Goal: Task Accomplishment & Management: Manage account settings

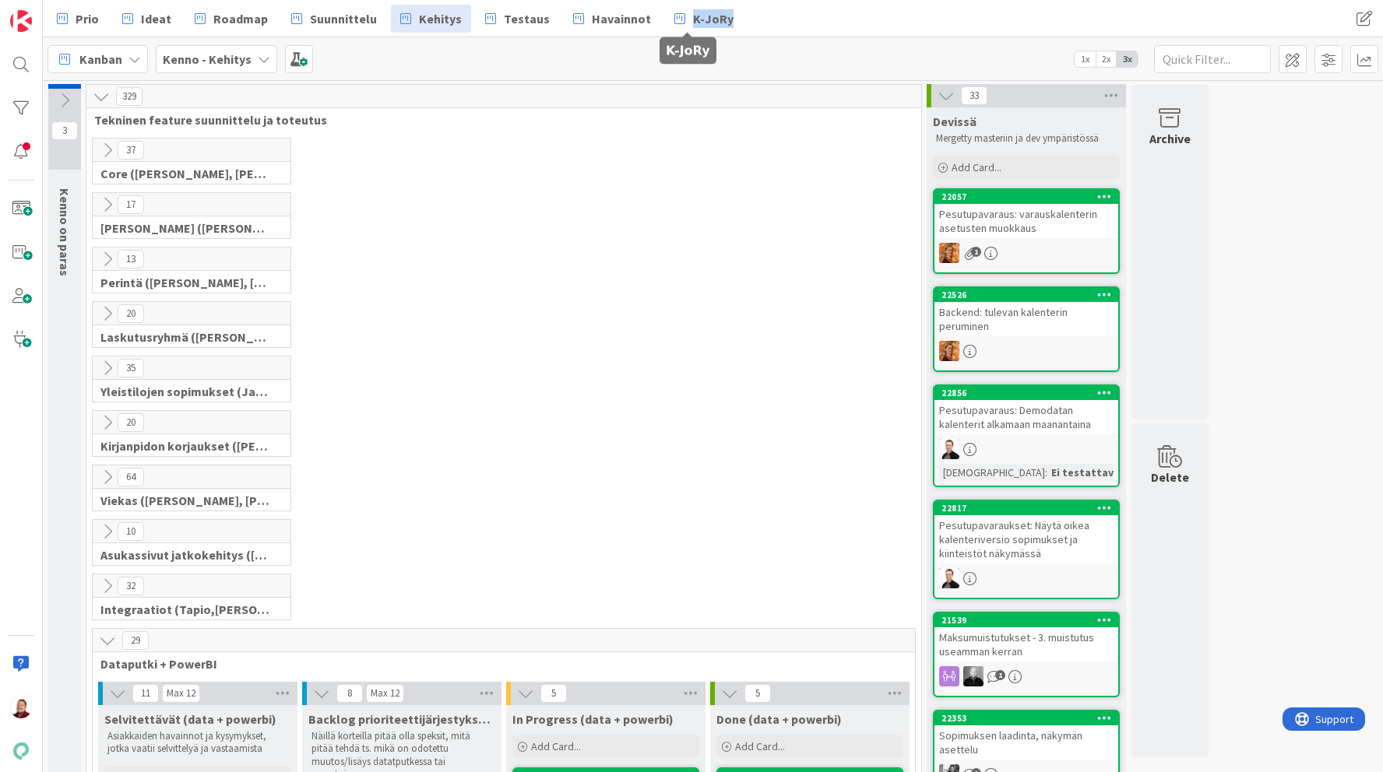
scroll to position [714, 0]
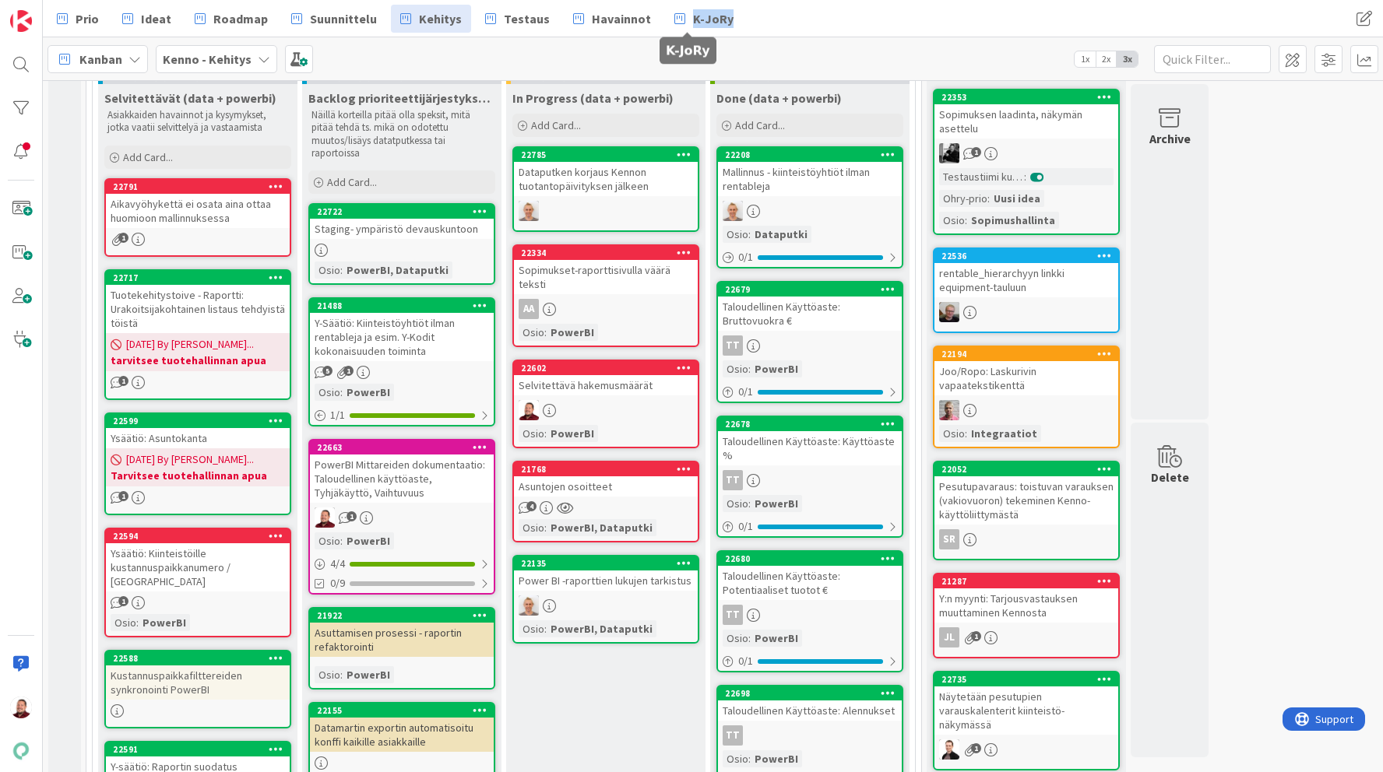
click at [568, 396] on link "22602 Selvitettävä hakemusmäärät Osio : PowerBI" at bounding box center [605, 404] width 187 height 89
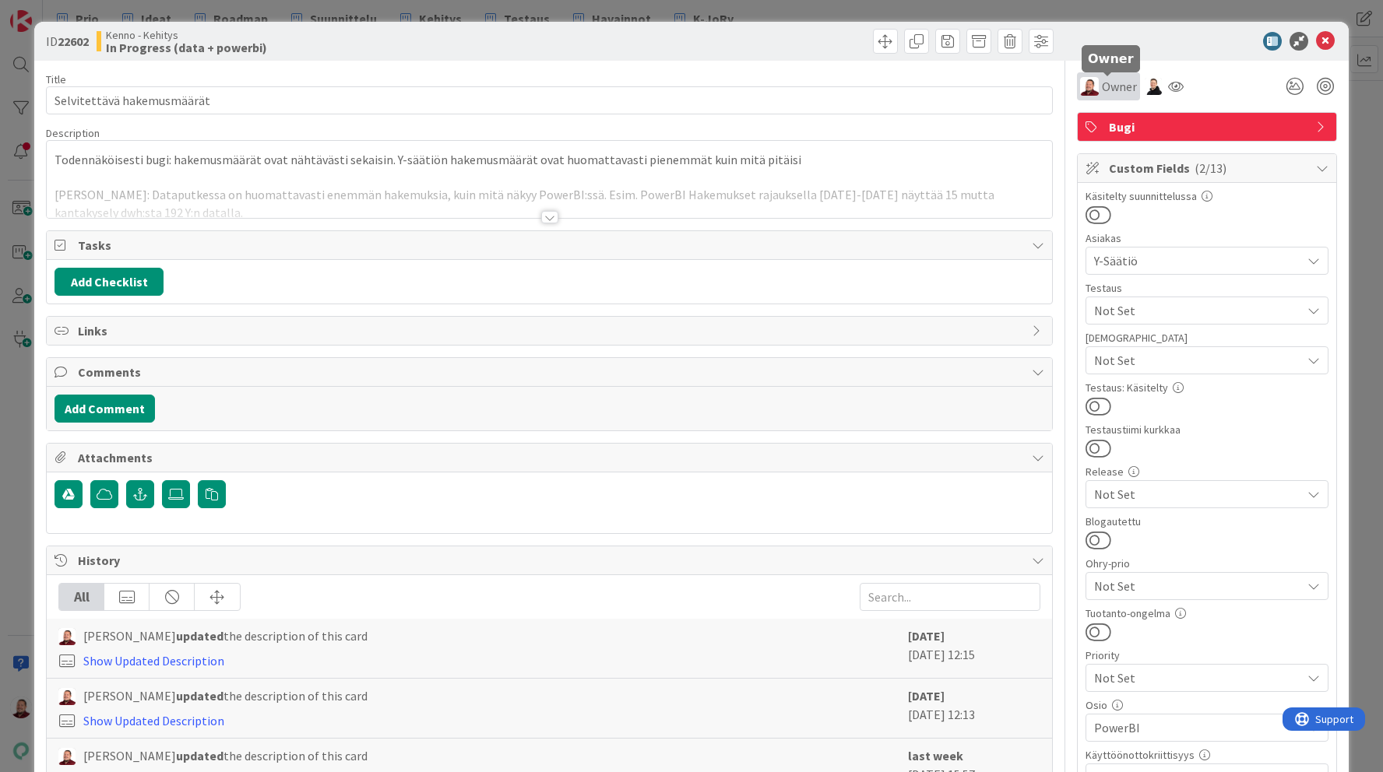
click at [1119, 85] on span "Owner" at bounding box center [1119, 86] width 35 height 19
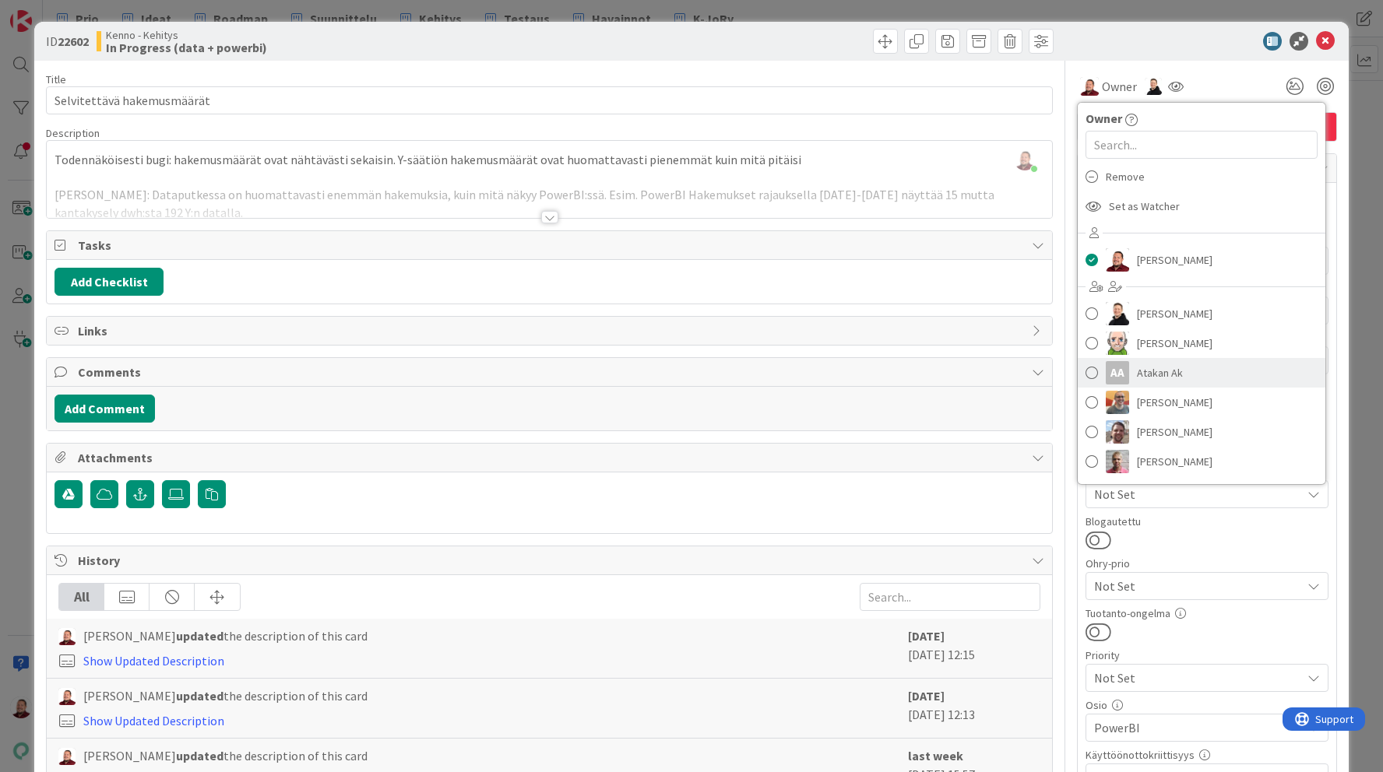
click at [1123, 370] on div "AA" at bounding box center [1116, 372] width 23 height 23
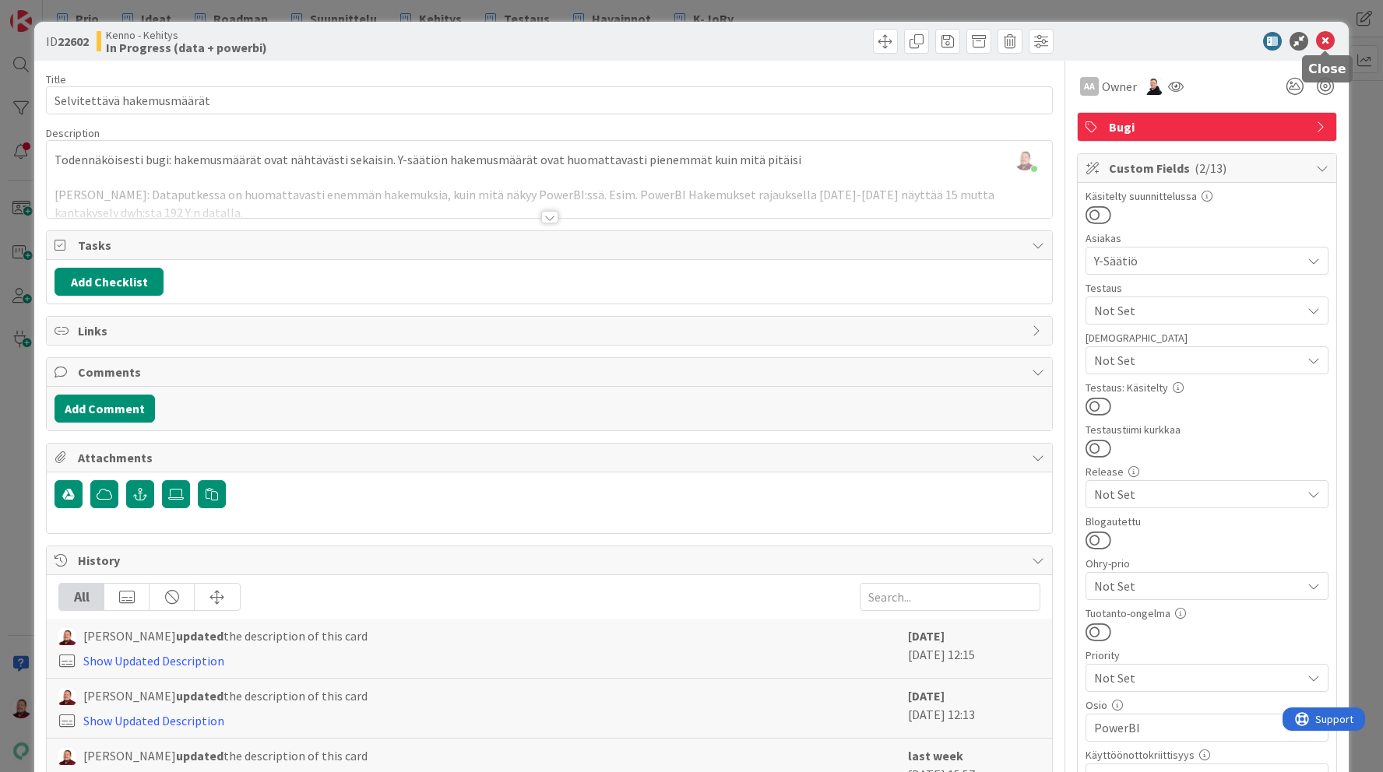
click at [1324, 41] on icon at bounding box center [1325, 41] width 19 height 19
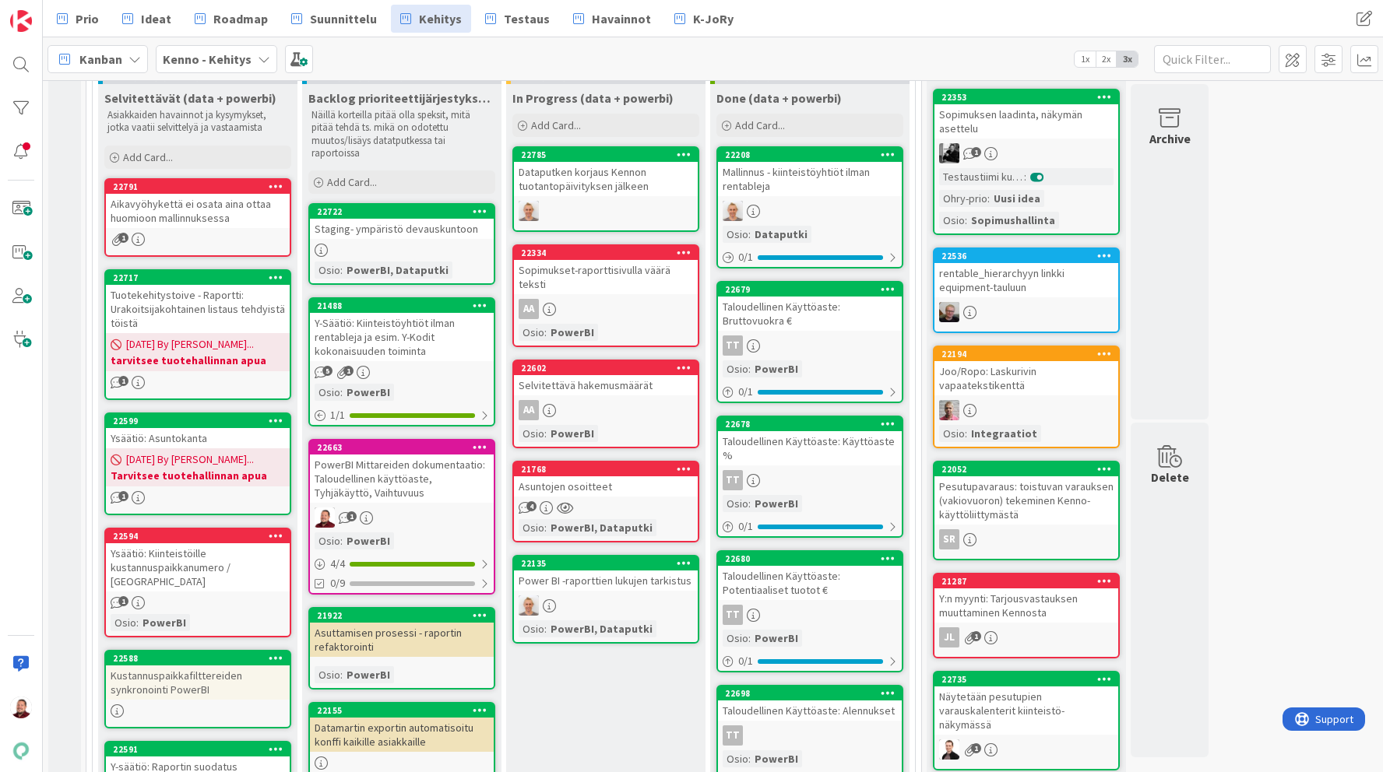
click at [616, 383] on div "Selvitettävä hakemusmäärät" at bounding box center [606, 385] width 184 height 20
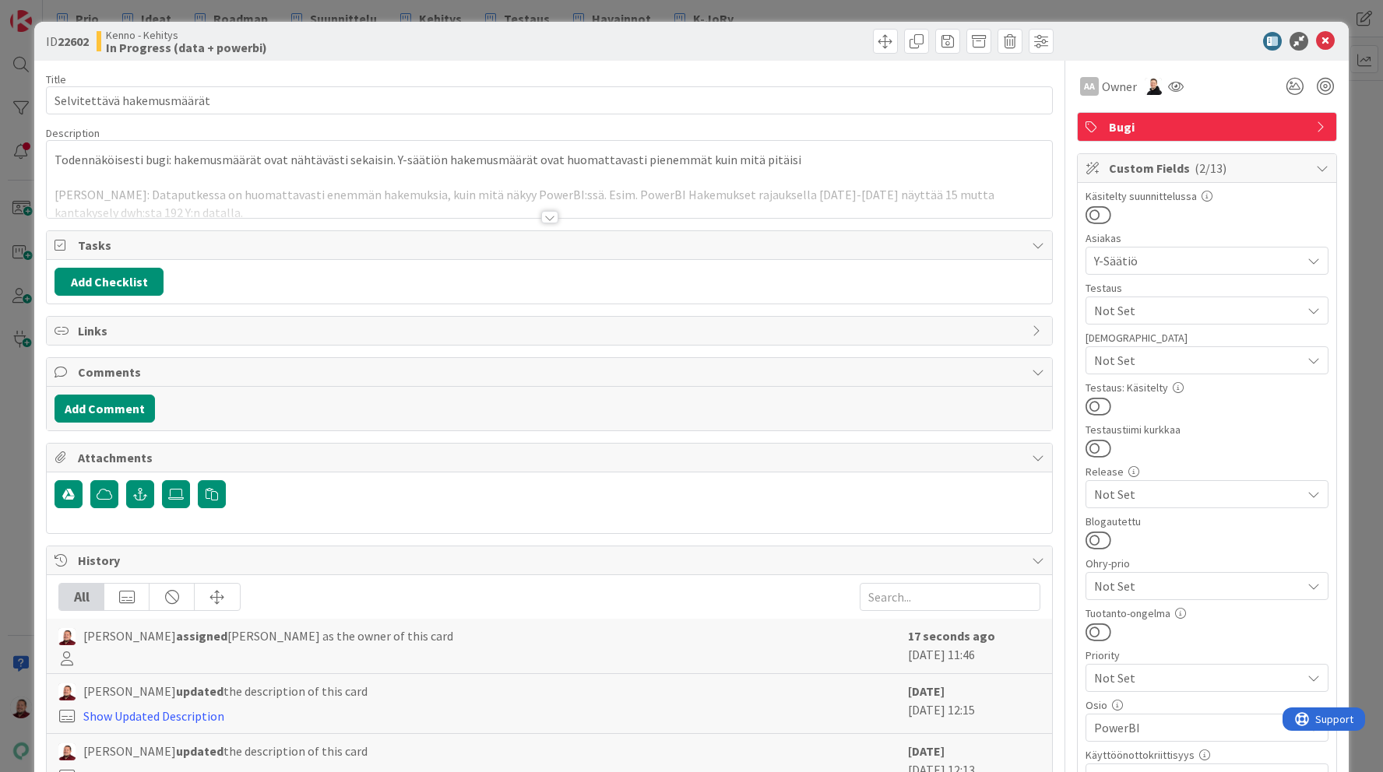
click at [1103, 100] on div "AA Owner Bugi Custom Fields ( 2/13 ) Käsitelty suunnittelussa Asiakas Y-Säätiö …" at bounding box center [1207, 573] width 260 height 1025
click at [1102, 97] on div "AA Owner" at bounding box center [1108, 86] width 63 height 28
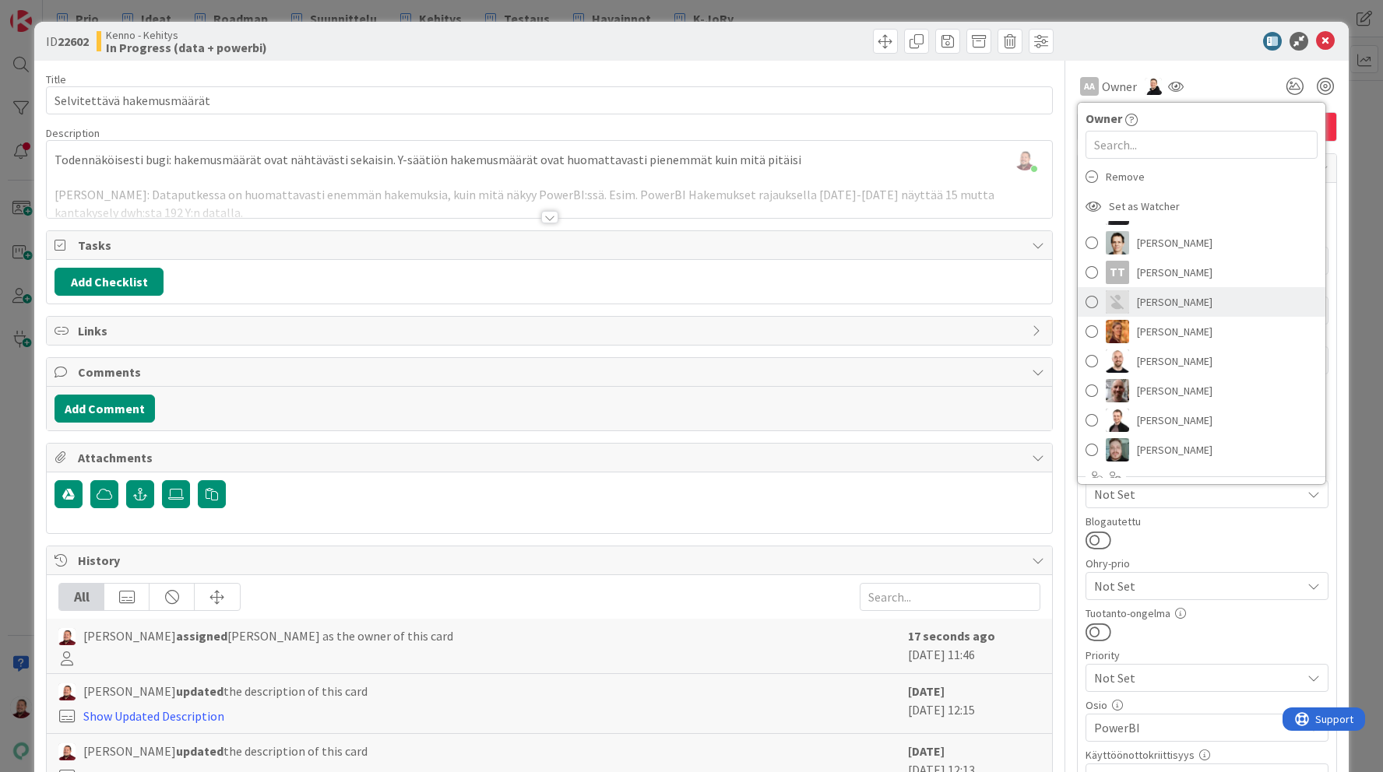
scroll to position [1534, 0]
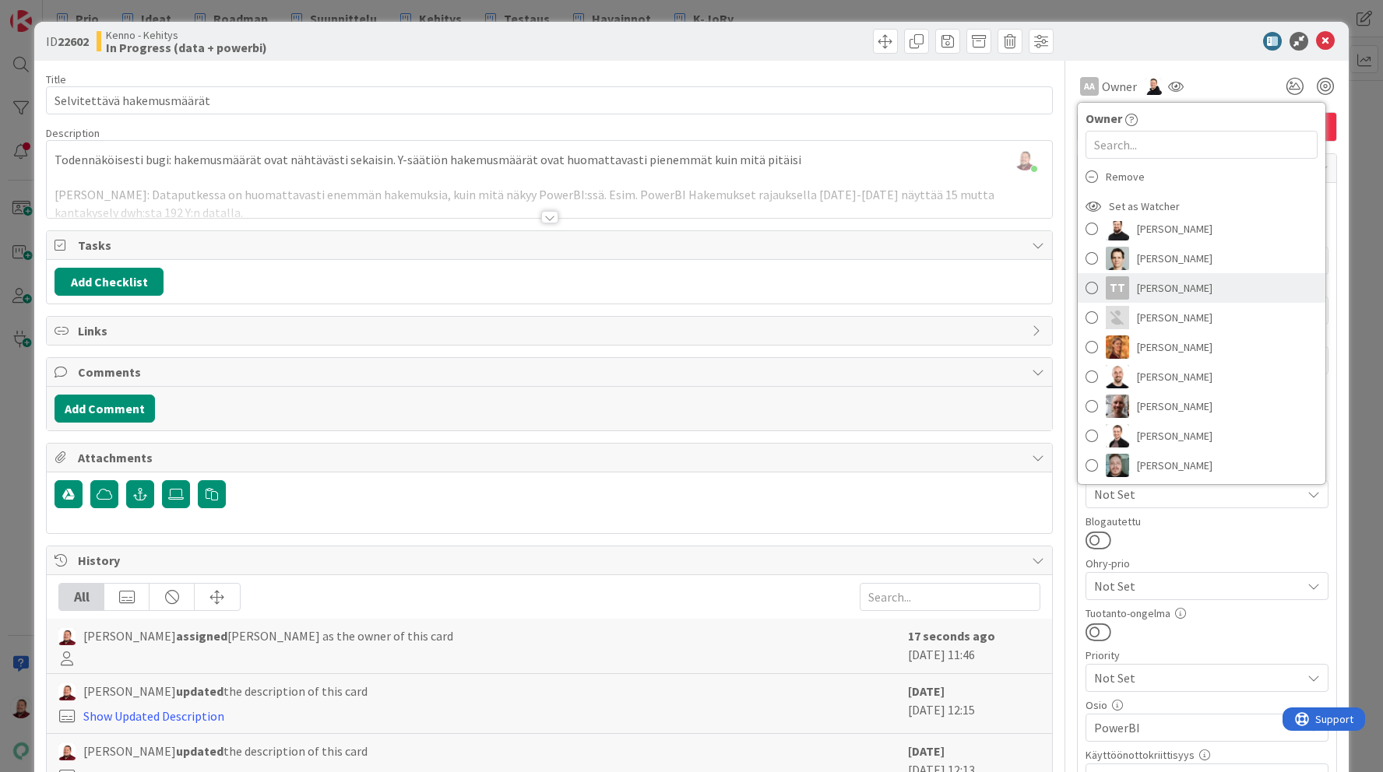
click at [1121, 284] on div "TT" at bounding box center [1116, 287] width 23 height 23
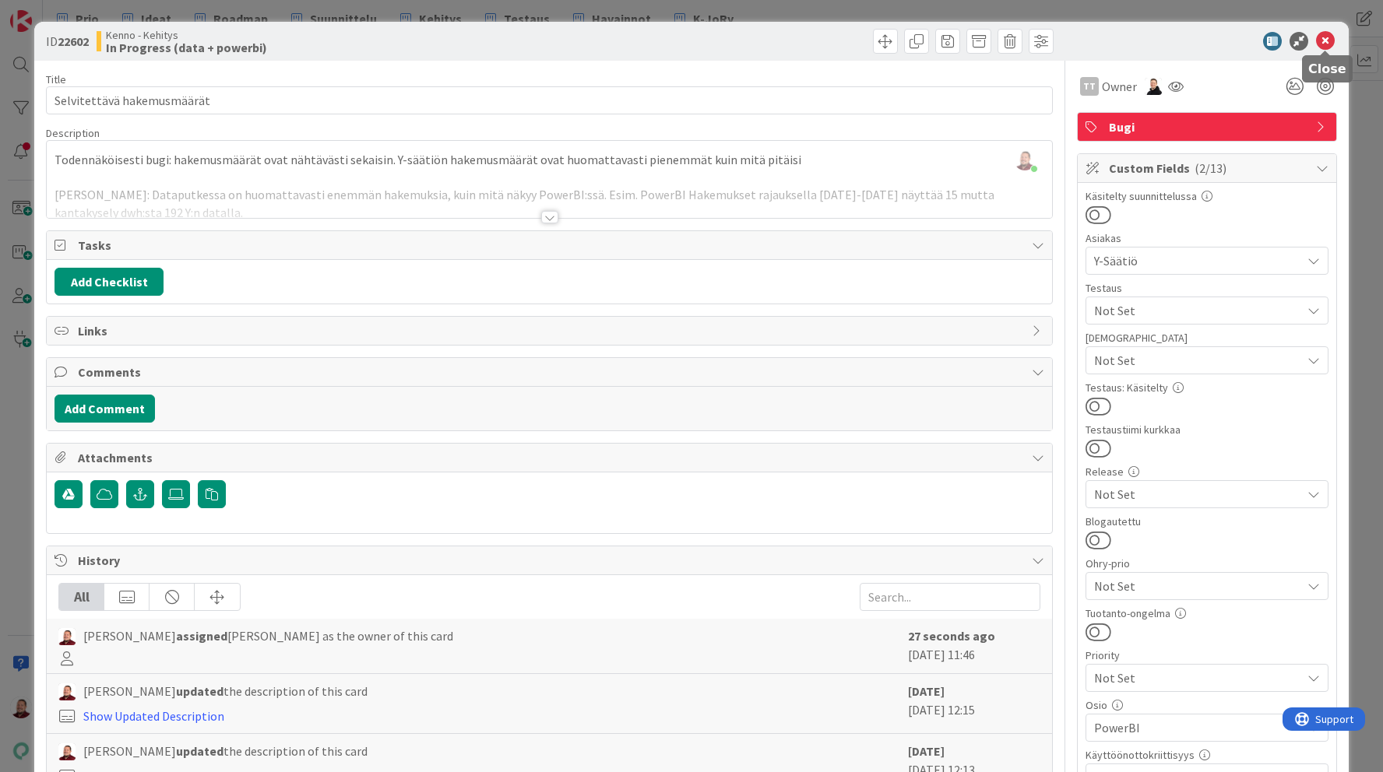
click at [1324, 40] on icon at bounding box center [1325, 41] width 19 height 19
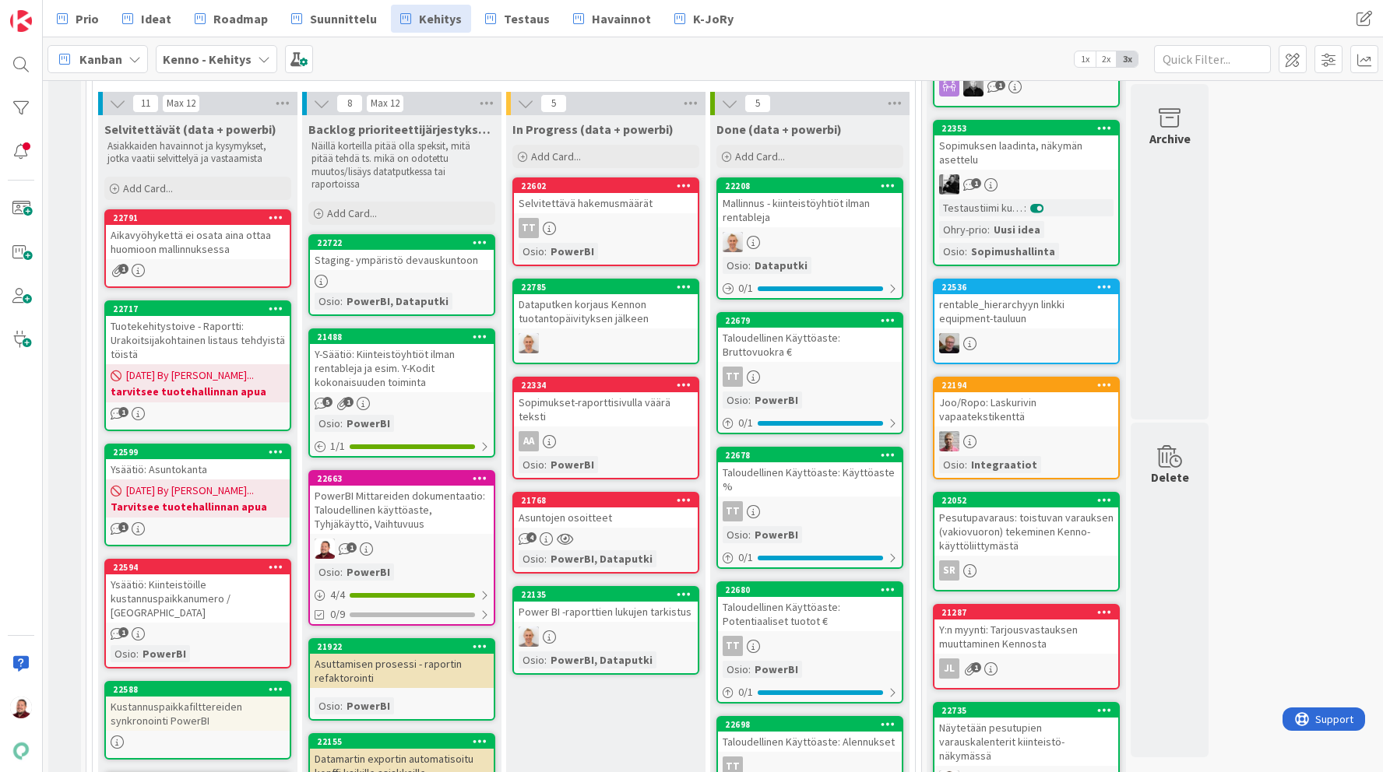
scroll to position [589, 0]
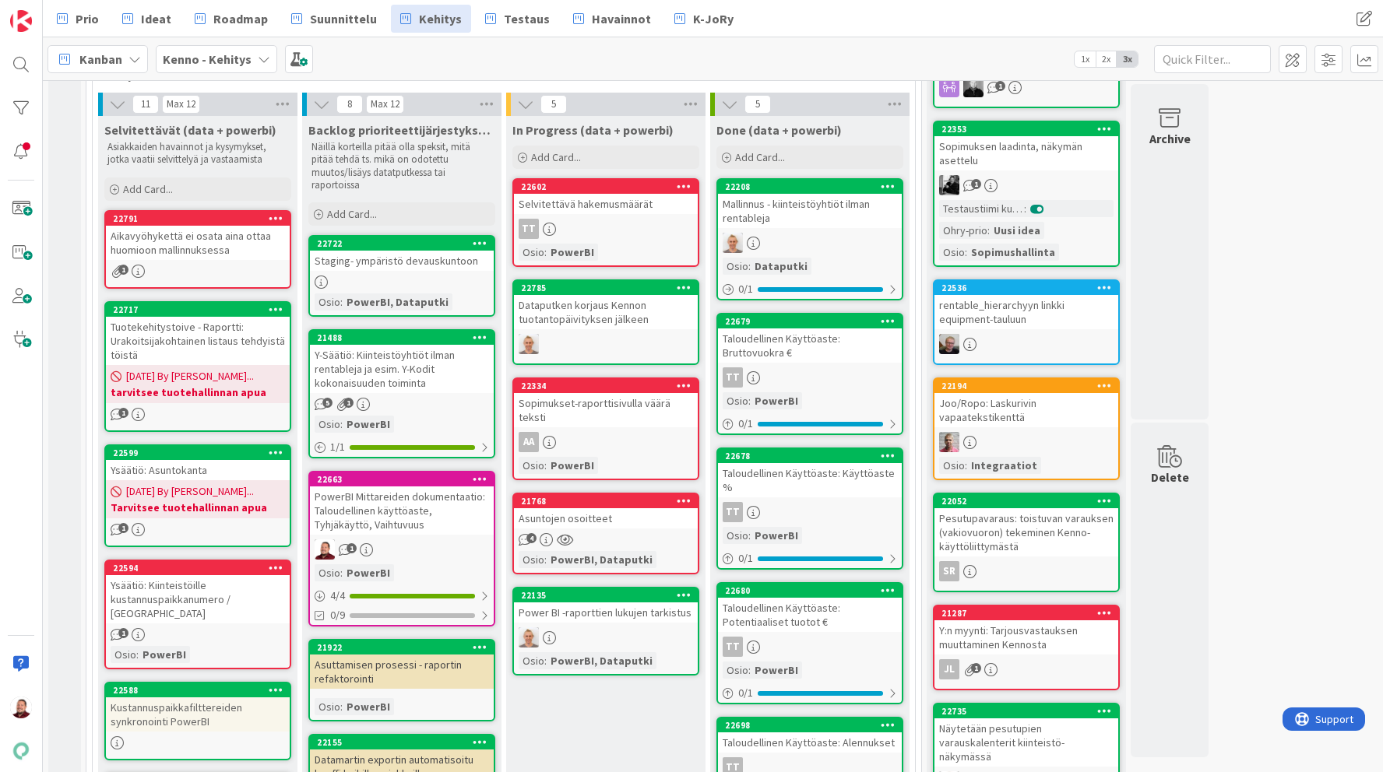
click at [586, 201] on div "Selvitettävä hakemusmäärät" at bounding box center [606, 204] width 184 height 20
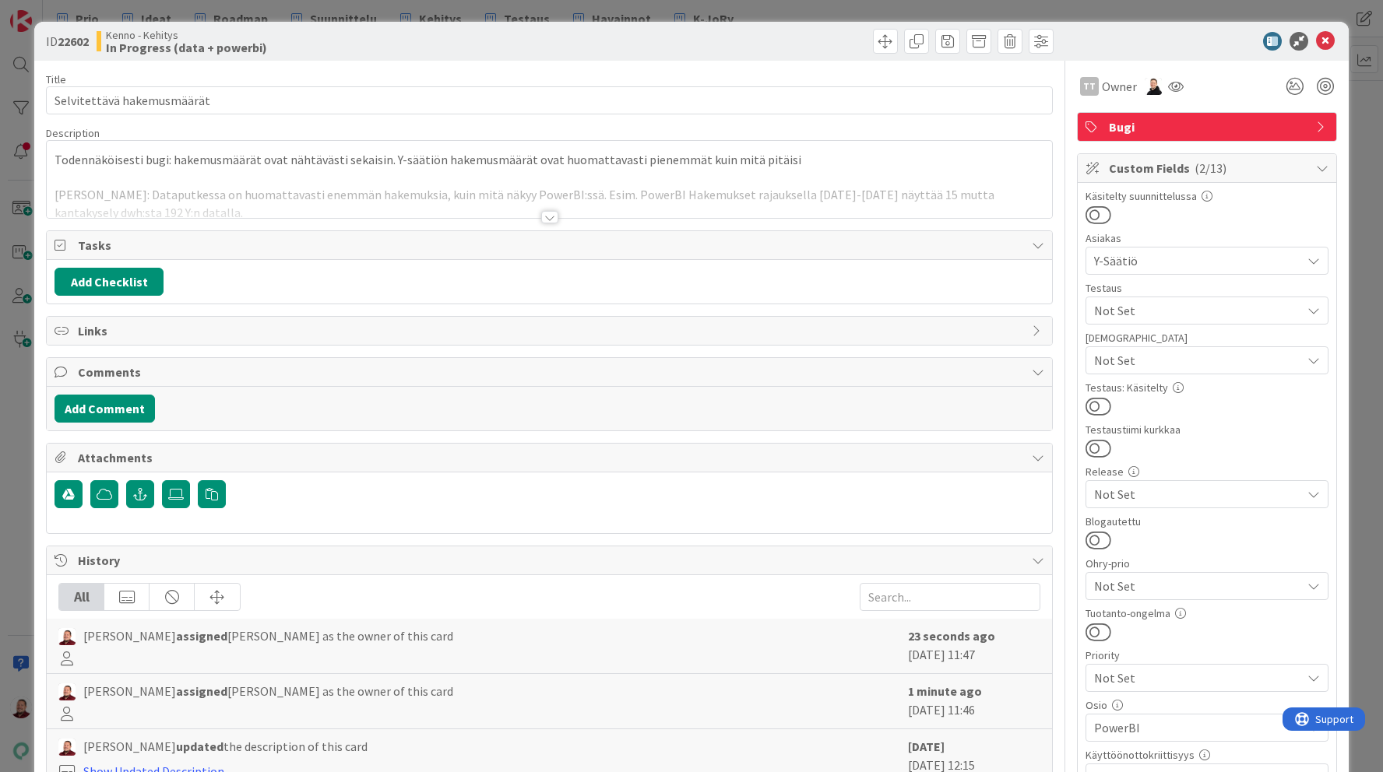
click at [550, 218] on div at bounding box center [549, 217] width 17 height 12
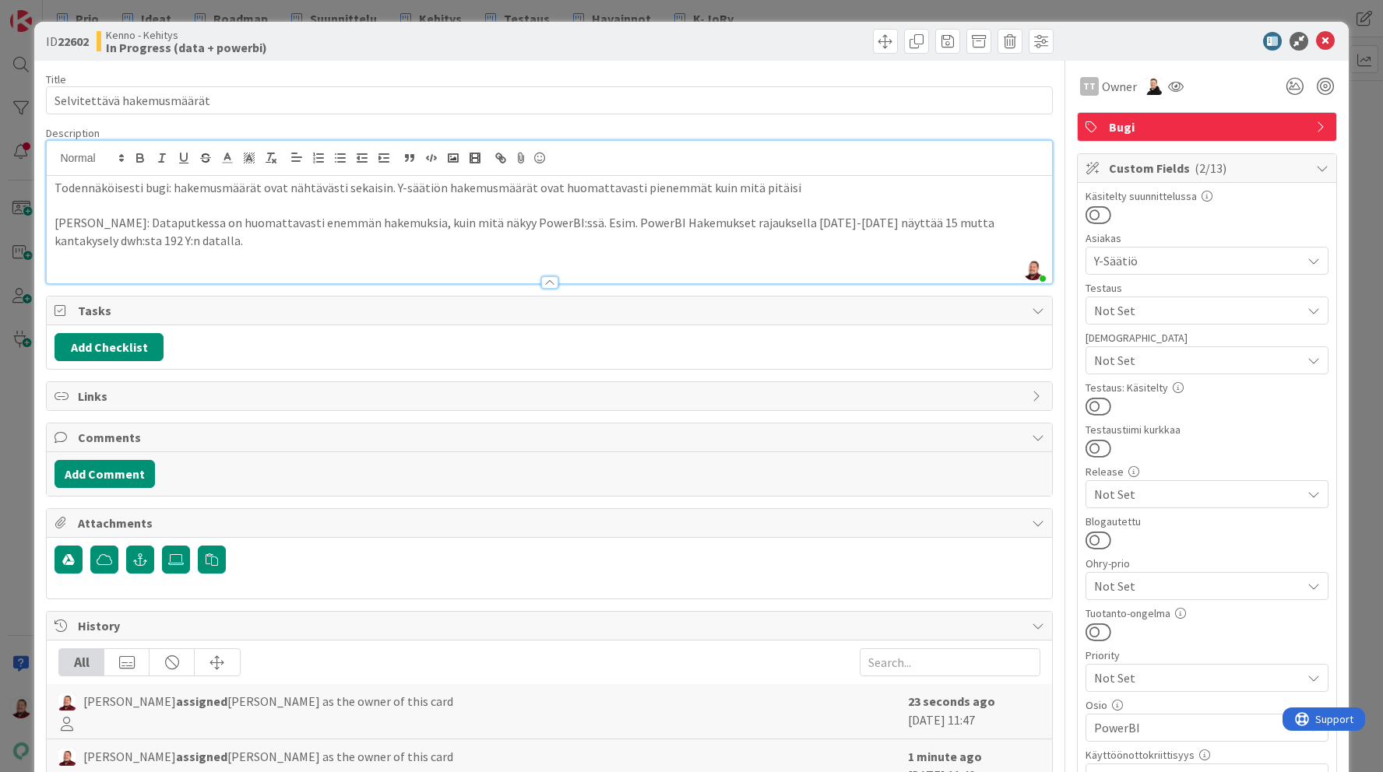
click at [764, 187] on p "Todennäköisesti bugi: hakemusmäärät ovat nähtävästi sekaisin. Y-säätiön hakemus…" at bounding box center [548, 188] width 989 height 18
click at [794, 181] on p "Todennäköisesti bugi: hakemusmäärät ovat nähtävästi sekaisin. Y-säätiön hakemus…" at bounding box center [548, 188] width 989 height 18
